Goal: Complete application form: Complete application form

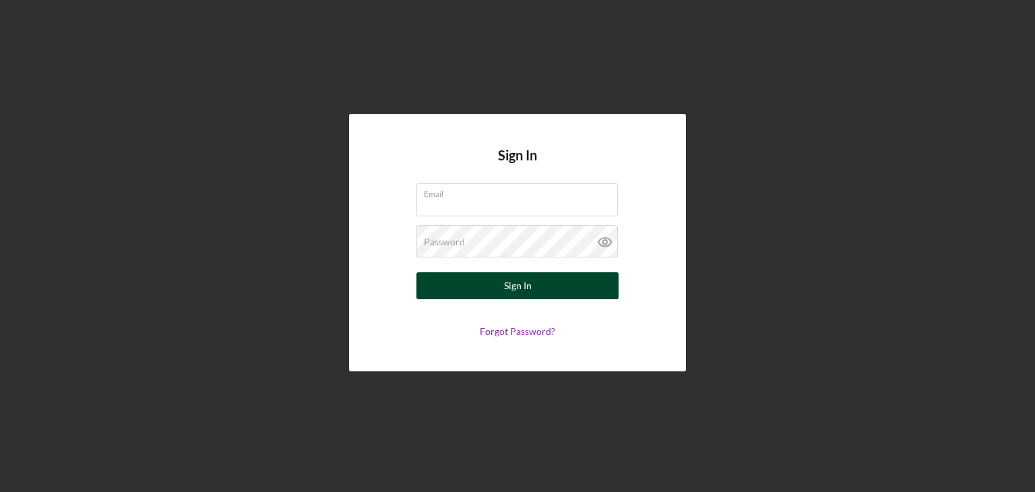
type input "[EMAIL_ADDRESS][DOMAIN_NAME]"
click at [478, 295] on button "Sign In" at bounding box center [517, 285] width 202 height 27
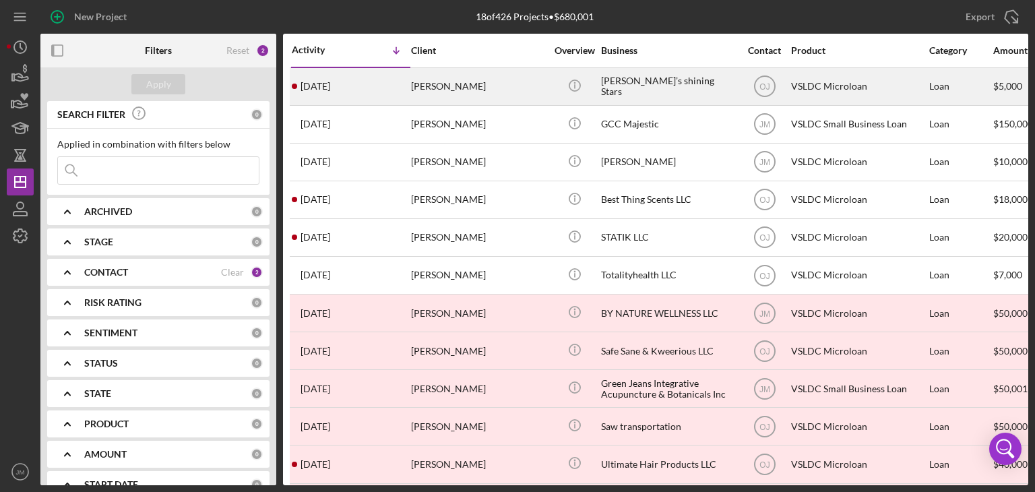
click at [361, 78] on div "[DATE] [PERSON_NAME]" at bounding box center [351, 87] width 118 height 36
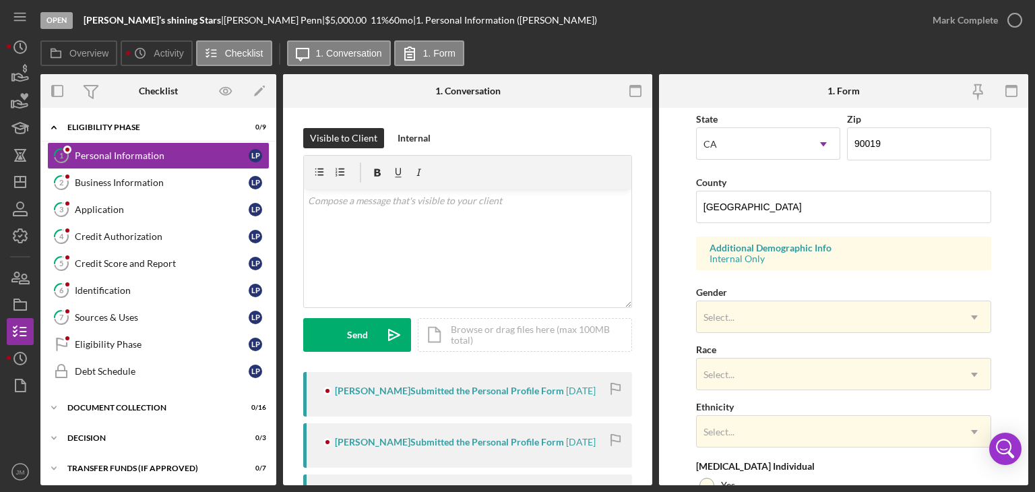
scroll to position [403, 0]
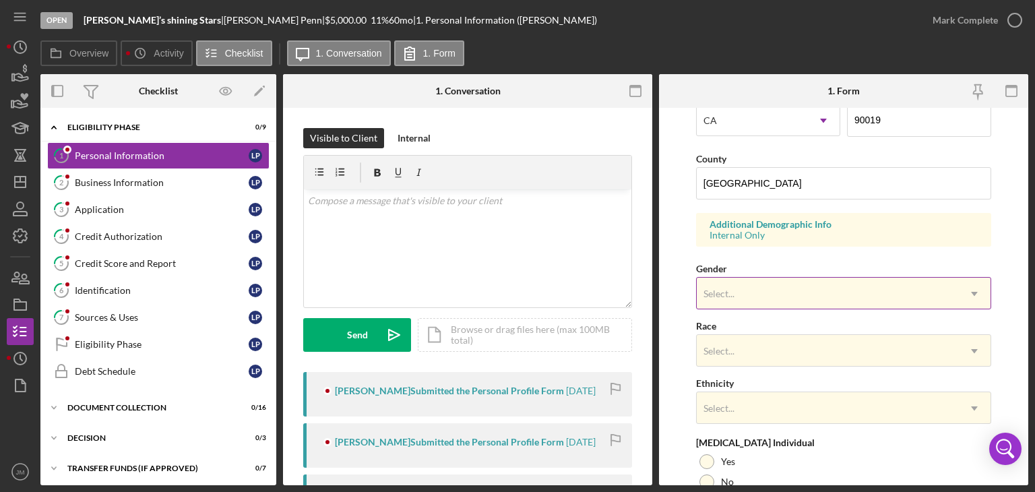
click at [781, 294] on div "Select..." at bounding box center [826, 293] width 261 height 31
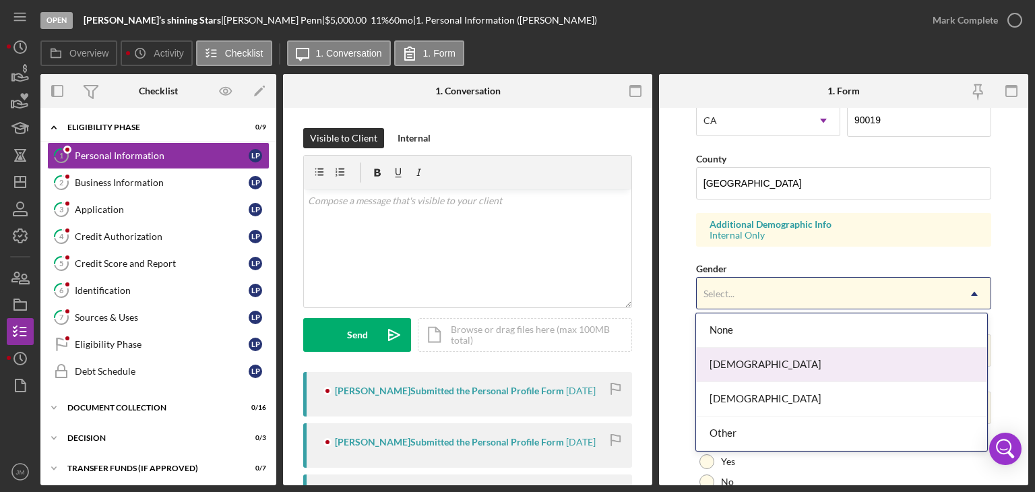
click at [757, 354] on div "[DEMOGRAPHIC_DATA]" at bounding box center [841, 365] width 291 height 34
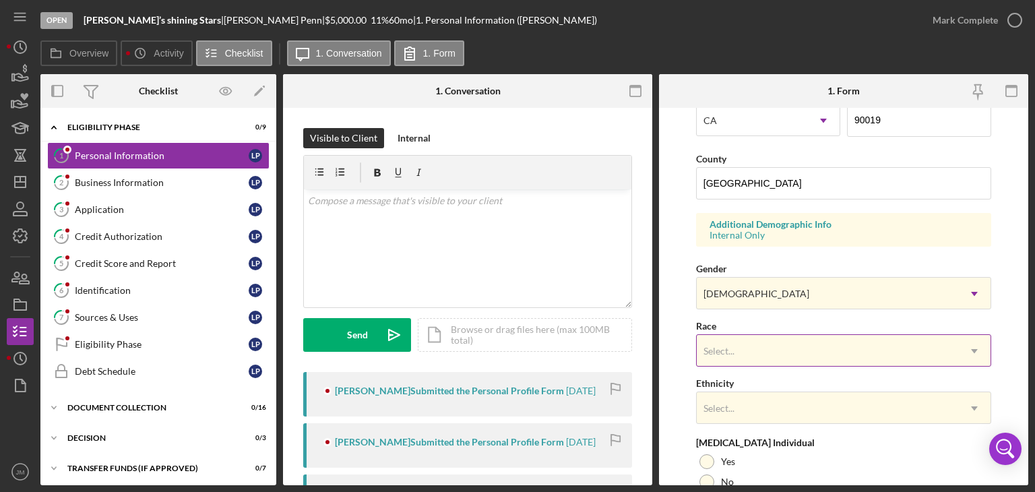
click at [748, 354] on div "Select..." at bounding box center [826, 350] width 261 height 31
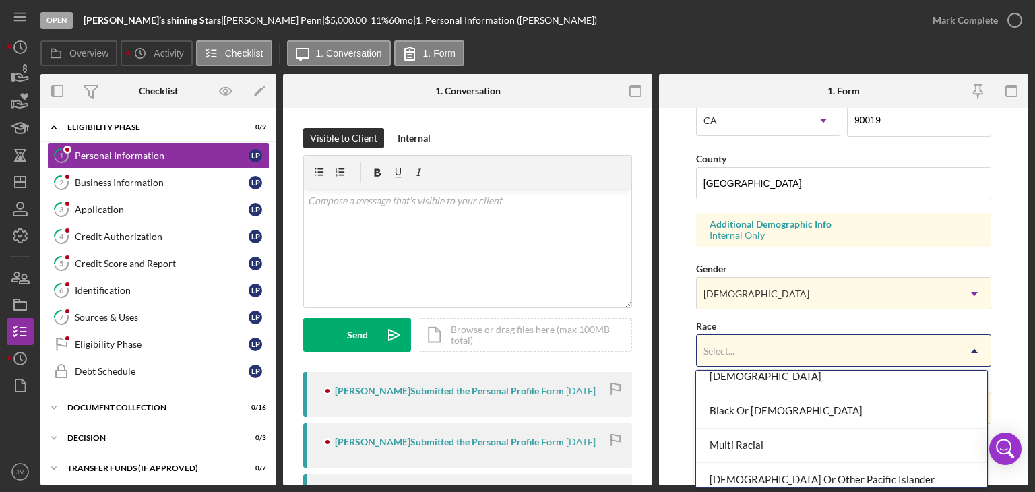
scroll to position [81, 0]
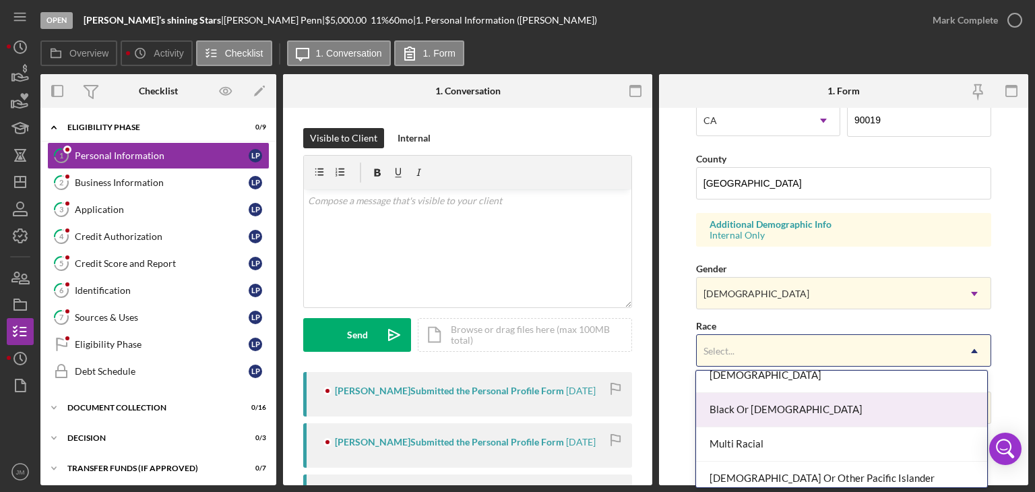
click at [870, 403] on div "Black Or [DEMOGRAPHIC_DATA]" at bounding box center [841, 410] width 291 height 34
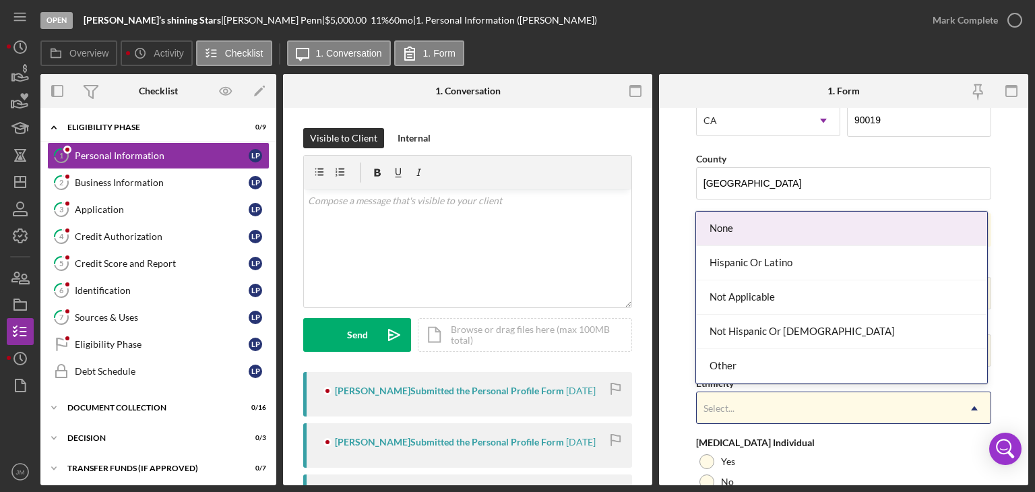
click at [870, 403] on div "Select..." at bounding box center [826, 408] width 261 height 31
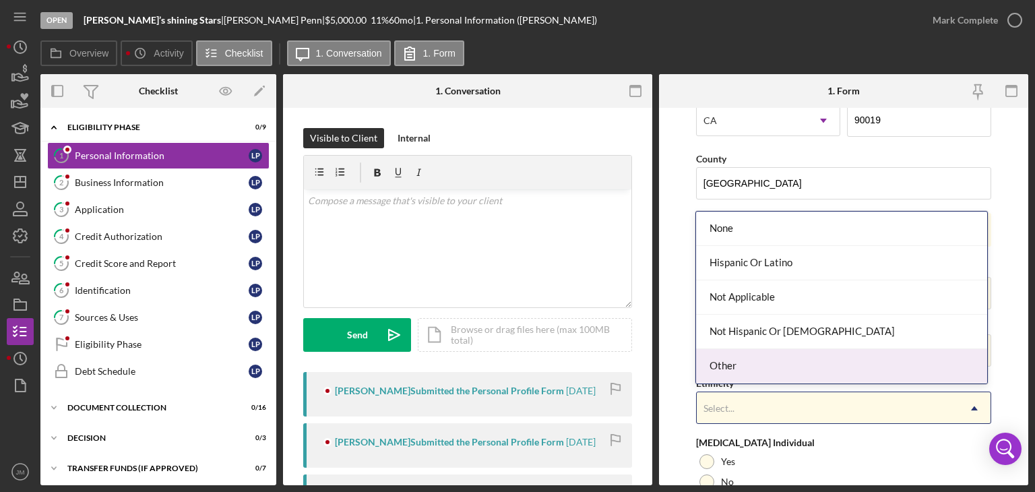
click at [806, 361] on div "Other" at bounding box center [841, 366] width 291 height 34
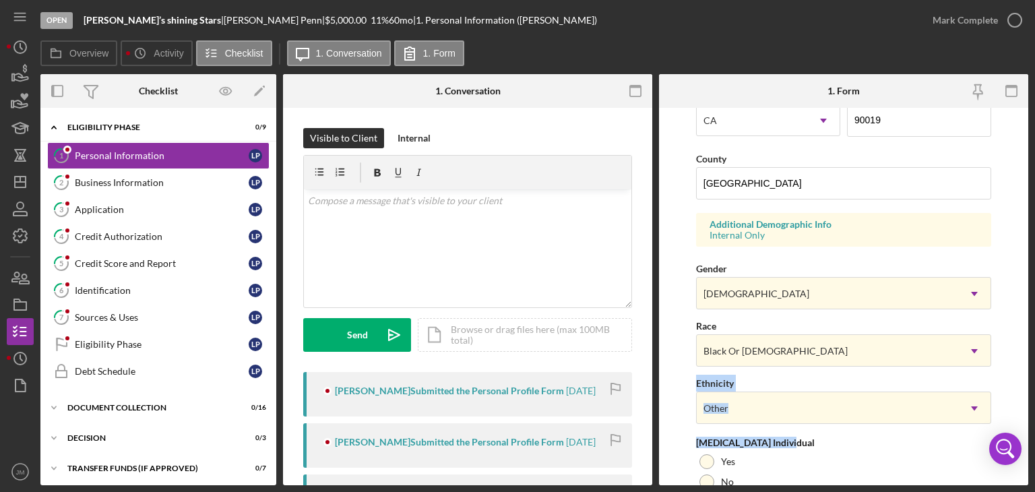
drag, startPoint x: 1023, startPoint y: 348, endPoint x: 1035, endPoint y: 437, distance: 90.3
click at [1034, 437] on html "Open [PERSON_NAME]’s shining Stars | [PERSON_NAME] | $5,000.00 11 % 60 mo | 1. …" at bounding box center [517, 246] width 1035 height 492
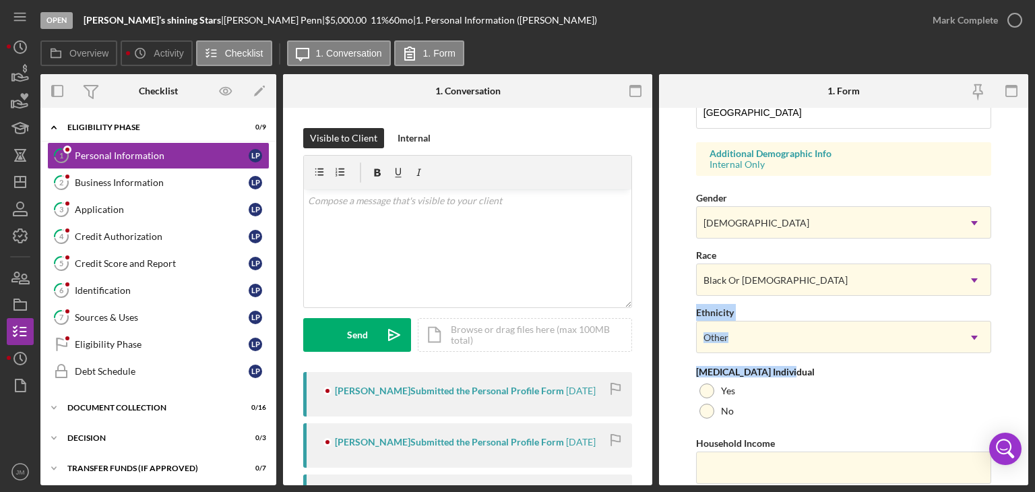
scroll to position [520, 0]
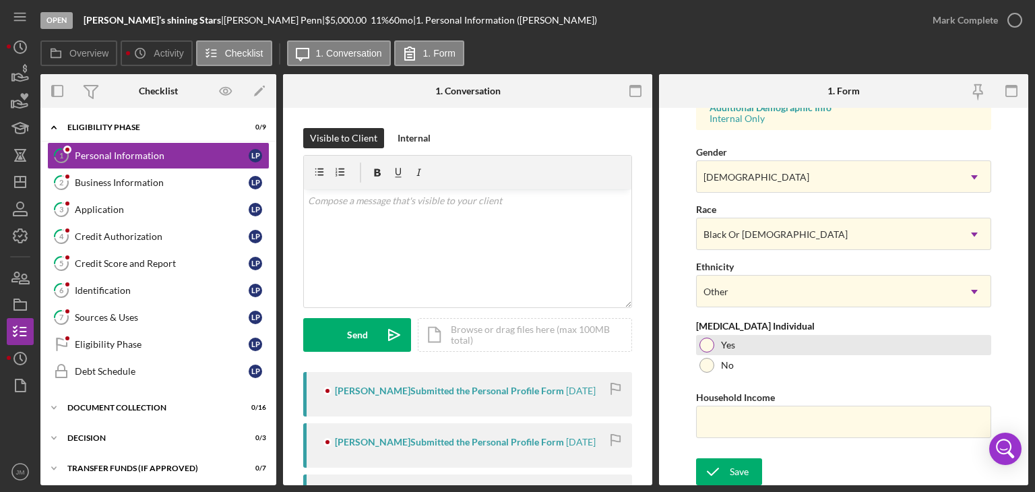
click at [706, 346] on div at bounding box center [706, 344] width 15 height 15
click at [721, 423] on input "Household Income" at bounding box center [843, 421] width 295 height 32
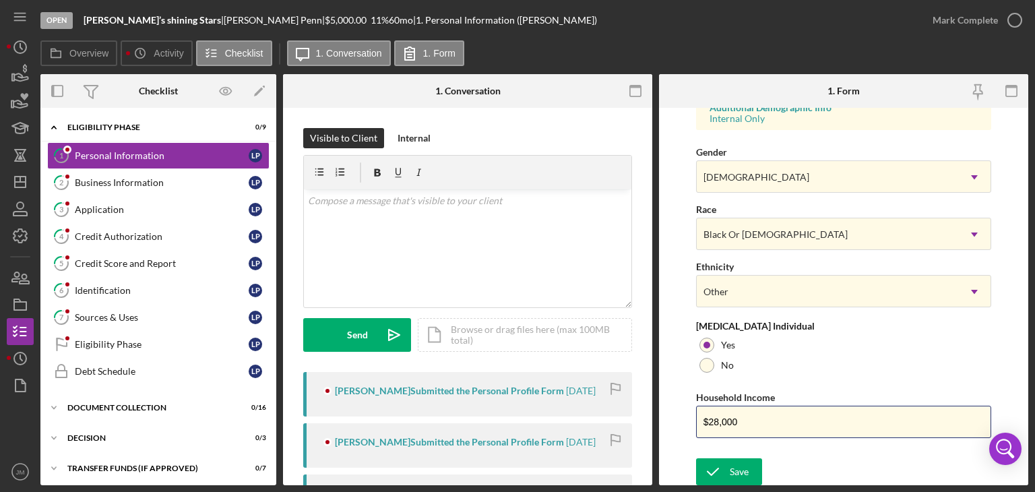
type input "$28,000"
drag, startPoint x: 1031, startPoint y: 384, endPoint x: 1036, endPoint y: 432, distance: 48.1
click at [1034, 432] on html "Open [PERSON_NAME]’s shining Stars | [PERSON_NAME] | $5,000.00 11 % 60 mo | 1. …" at bounding box center [517, 246] width 1035 height 492
click at [749, 471] on button "Save" at bounding box center [729, 471] width 66 height 27
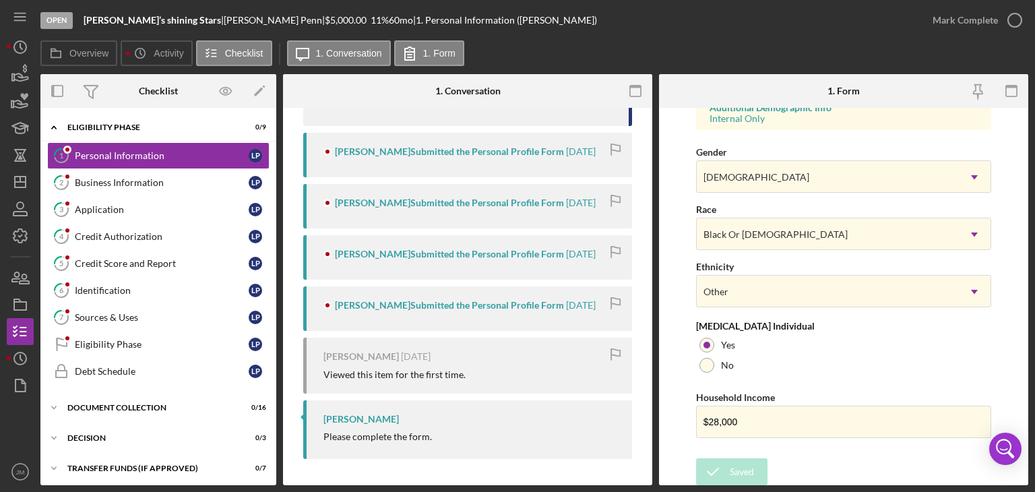
scroll to position [0, 0]
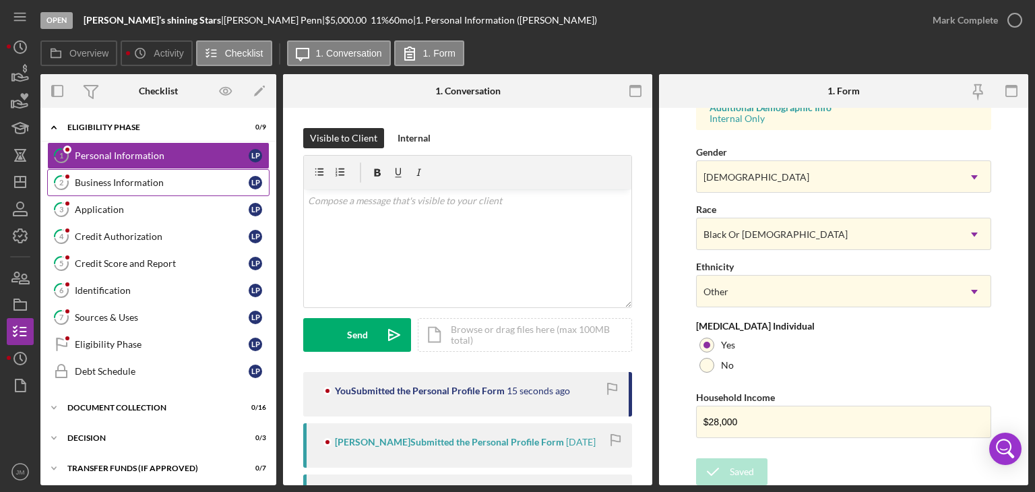
click at [166, 184] on div "Business Information" at bounding box center [162, 182] width 174 height 11
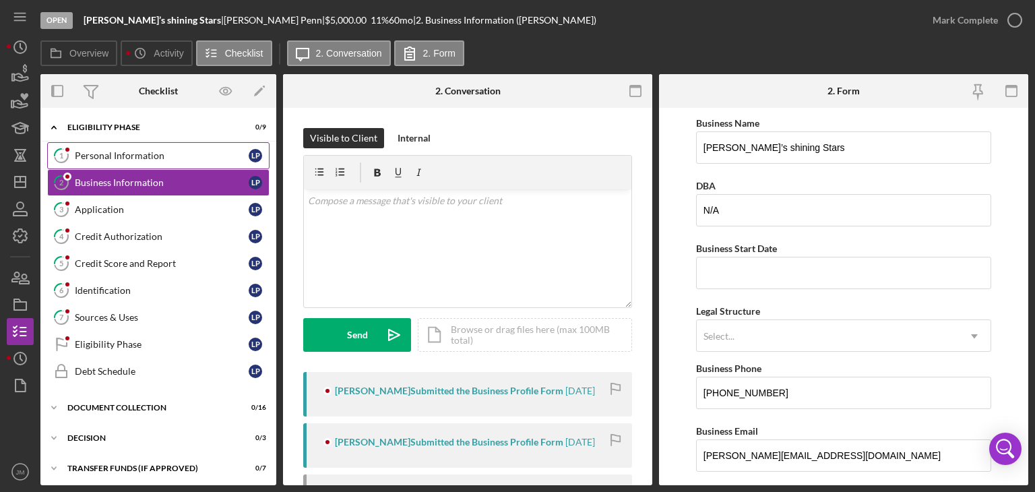
click at [163, 159] on div "Personal Information" at bounding box center [162, 155] width 174 height 11
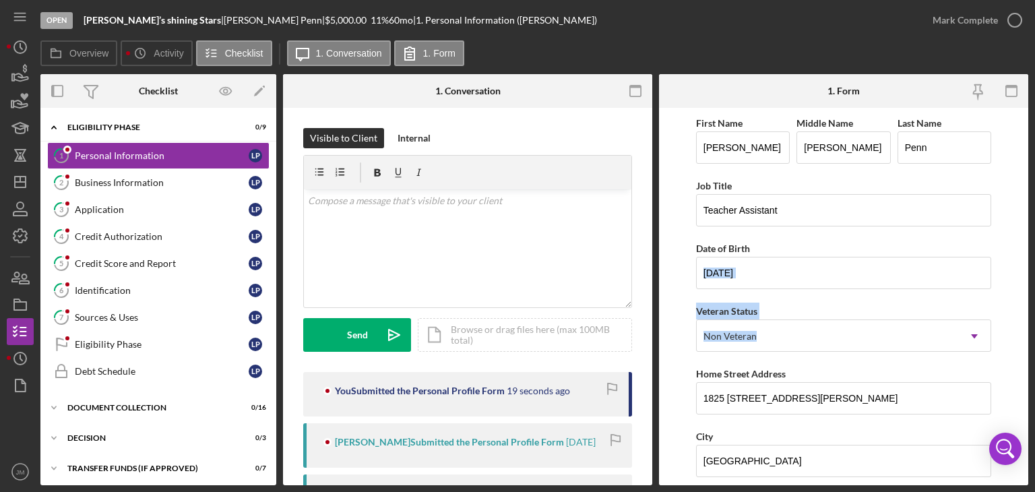
drag, startPoint x: 1029, startPoint y: 251, endPoint x: 1035, endPoint y: 346, distance: 95.2
click at [1034, 346] on html "Open [PERSON_NAME]’s shining Stars | [PERSON_NAME] | $5,000.00 11 % 60 mo | 1. …" at bounding box center [517, 246] width 1035 height 492
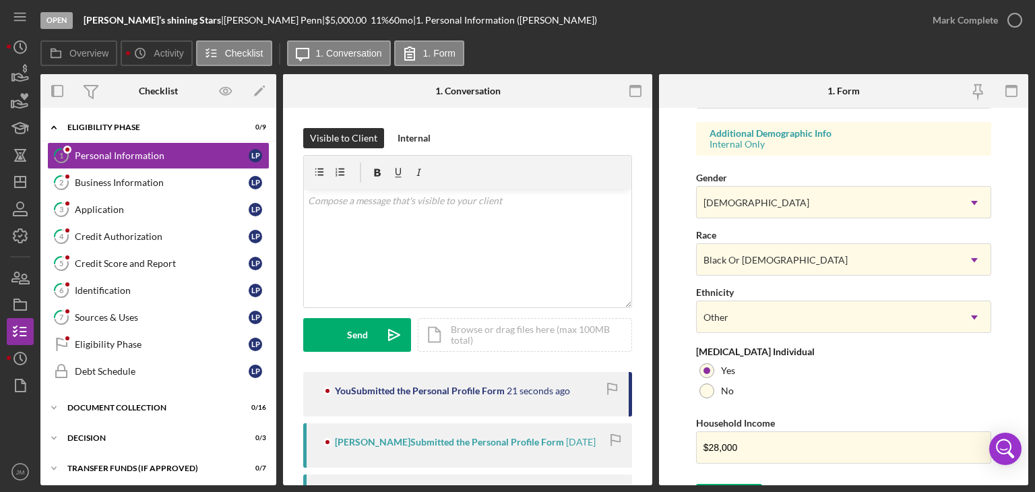
scroll to position [520, 0]
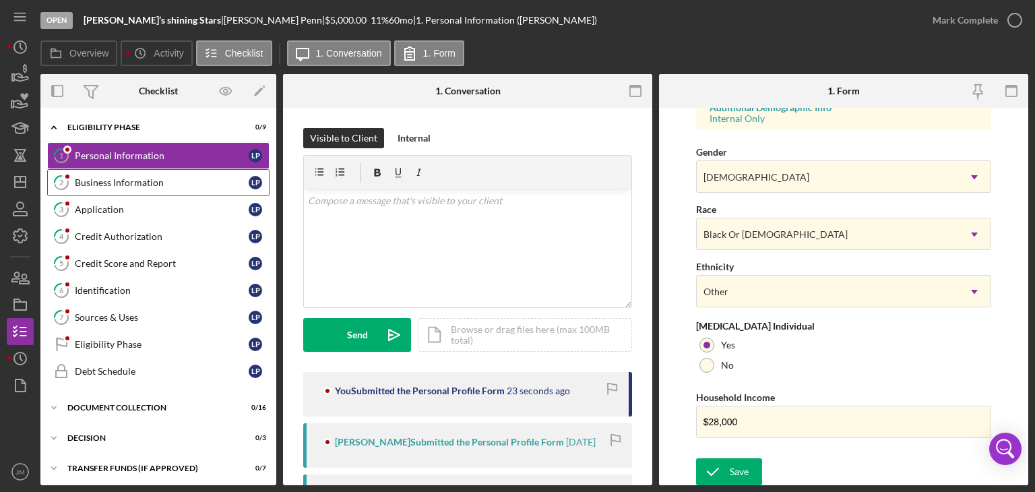
click at [160, 189] on link "2 Business Information L P" at bounding box center [158, 182] width 222 height 27
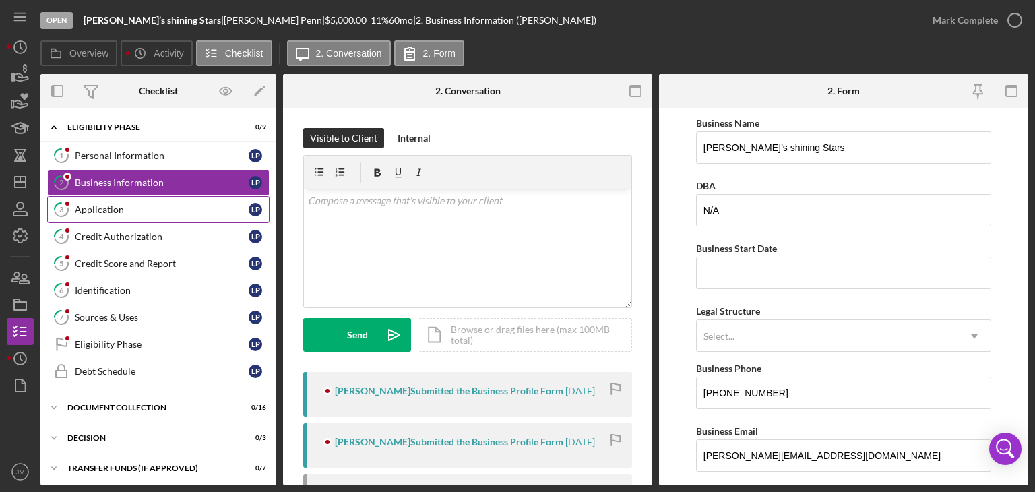
click at [114, 204] on div "Application" at bounding box center [162, 209] width 174 height 11
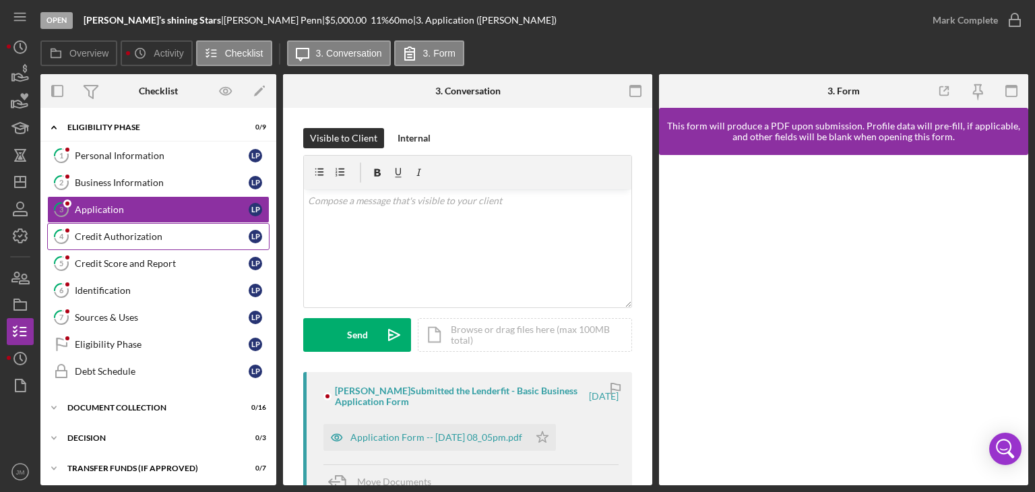
click at [108, 234] on div "Credit Authorization" at bounding box center [162, 236] width 174 height 11
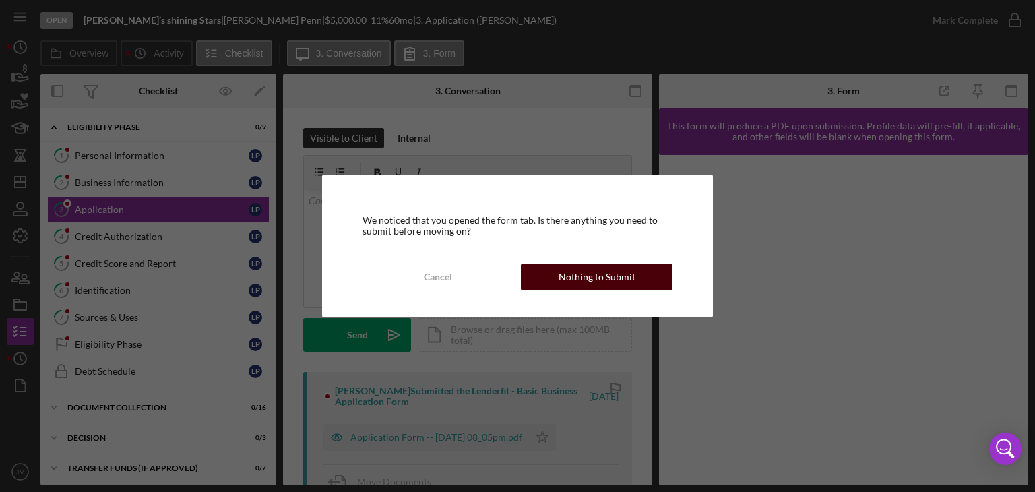
click at [552, 278] on button "Nothing to Submit" at bounding box center [597, 276] width 152 height 27
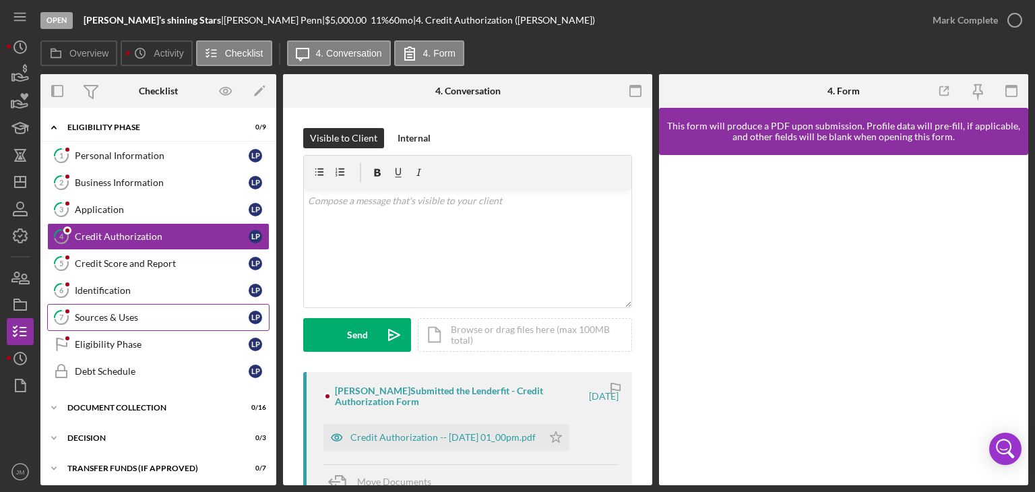
click at [106, 316] on div "Sources & Uses" at bounding box center [162, 317] width 174 height 11
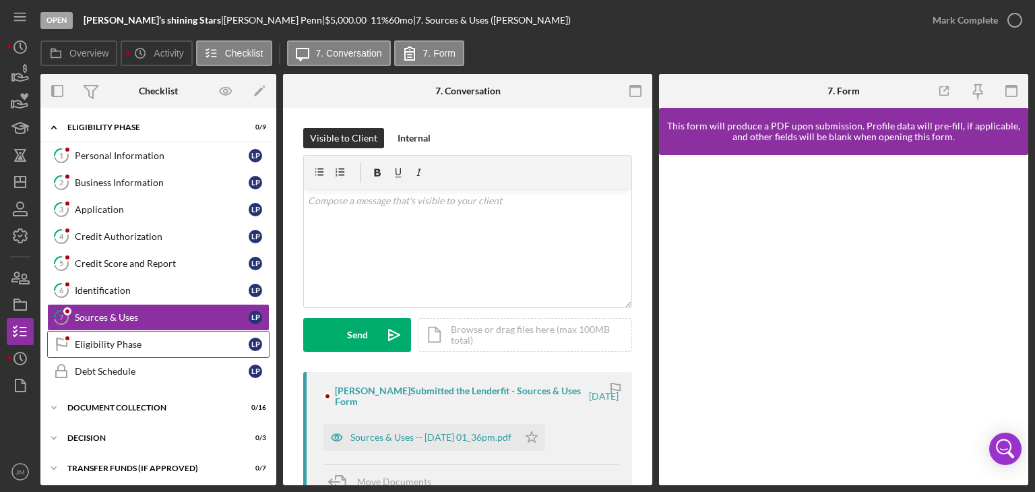
click at [110, 344] on div "Eligibility Phase" at bounding box center [162, 344] width 174 height 11
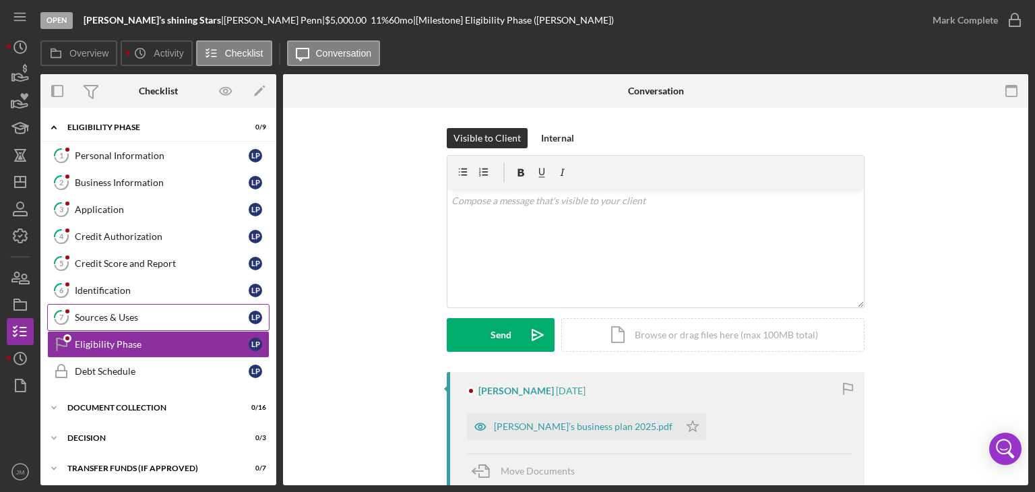
click at [116, 326] on link "7 Sources & Uses L P" at bounding box center [158, 317] width 222 height 27
